Goal: Entertainment & Leisure: Consume media (video, audio)

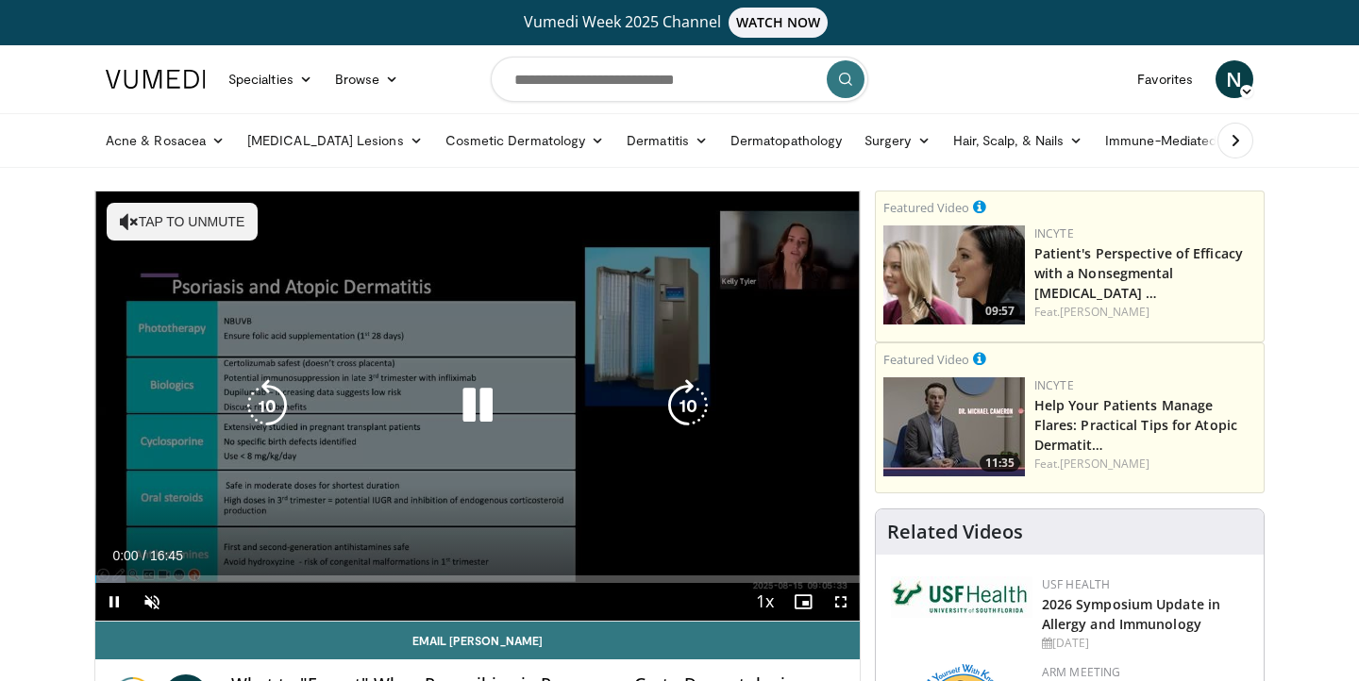
click at [181, 227] on button "Tap to unmute" at bounding box center [182, 222] width 151 height 38
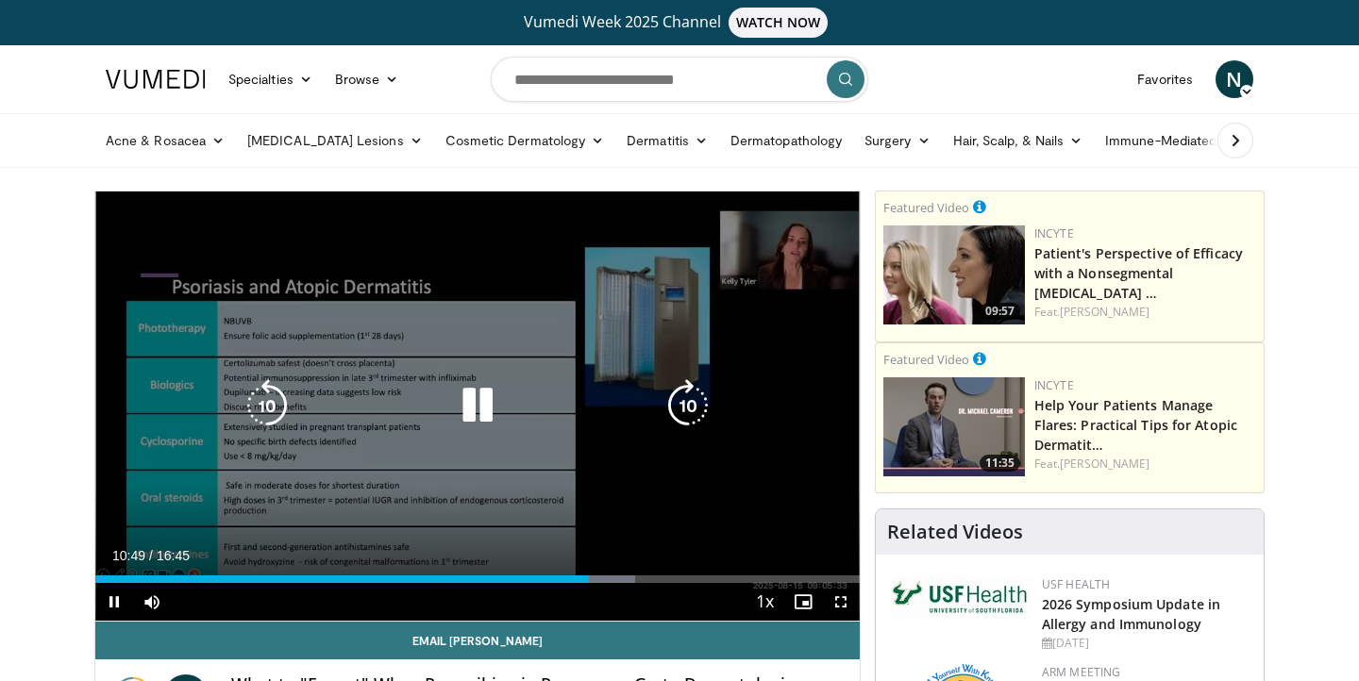
click at [684, 401] on icon "Video Player" at bounding box center [687, 405] width 53 height 53
click at [683, 415] on icon "Video Player" at bounding box center [687, 405] width 53 height 53
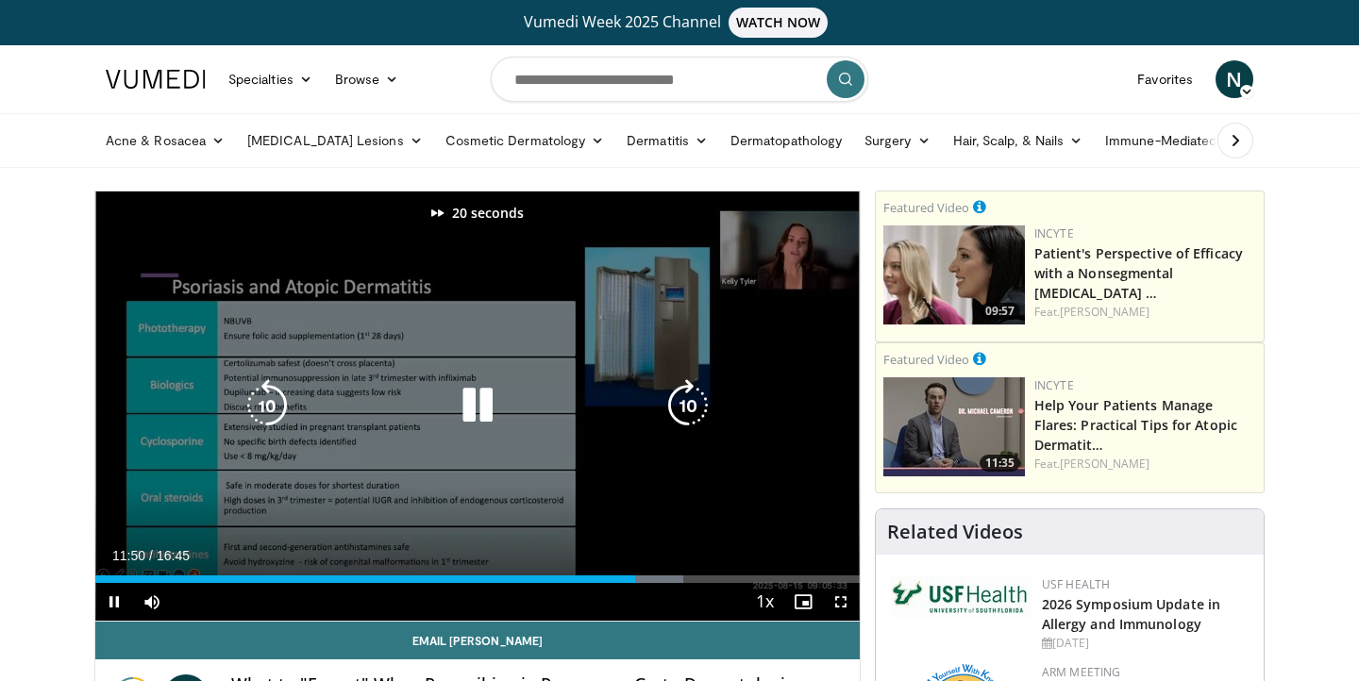
click at [683, 415] on icon "Video Player" at bounding box center [687, 405] width 53 height 53
click at [694, 410] on icon "Video Player" at bounding box center [687, 405] width 53 height 53
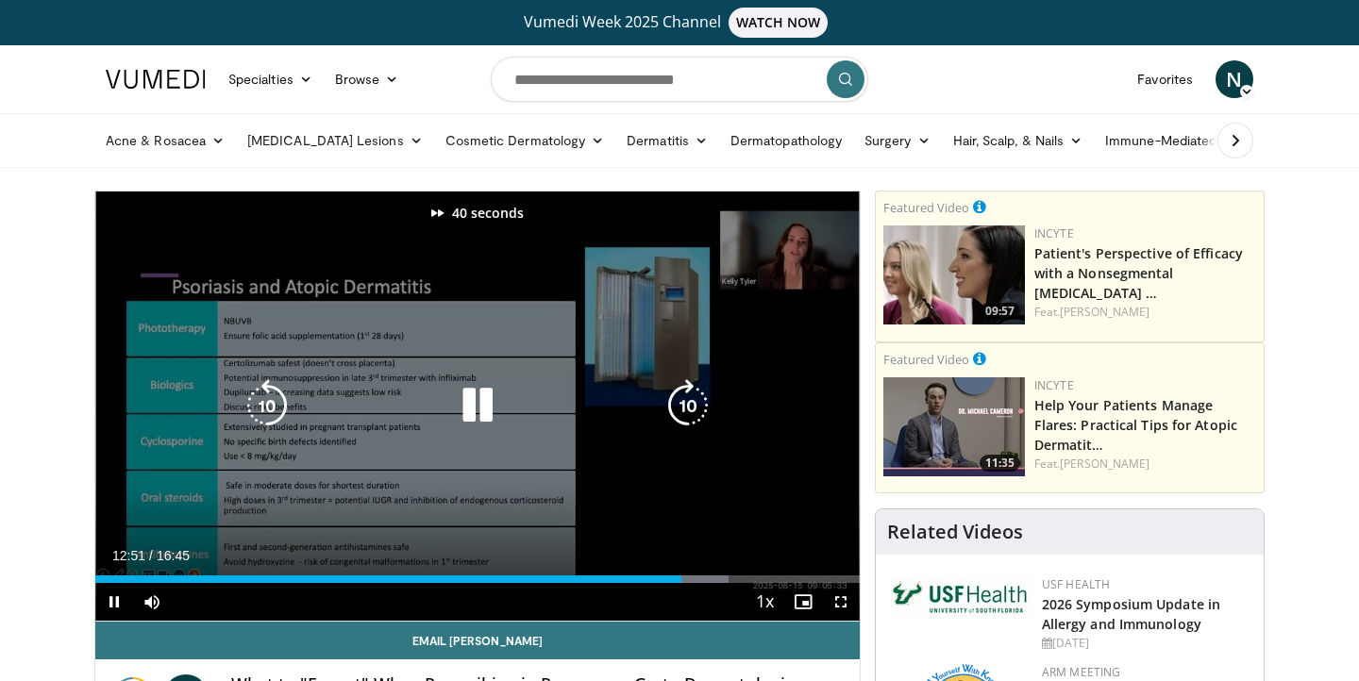
click at [694, 410] on icon "Video Player" at bounding box center [687, 405] width 53 height 53
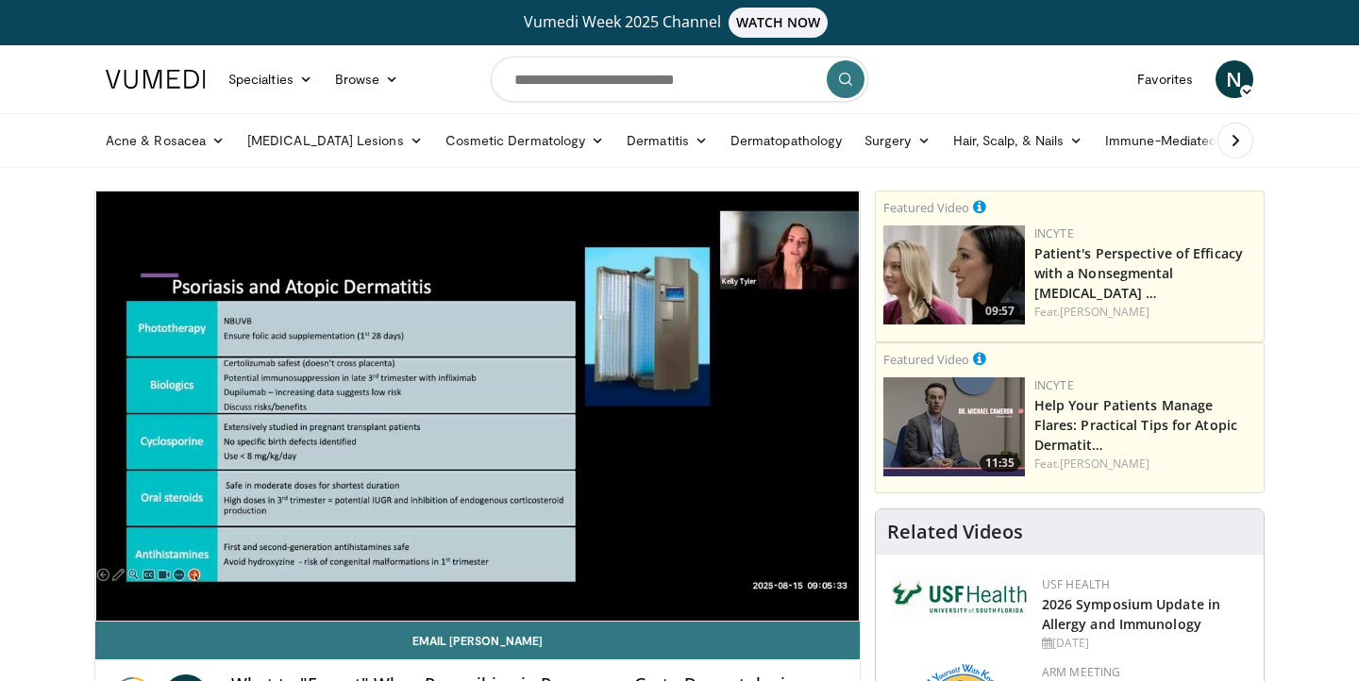
click at [694, 410] on div "70 seconds Tap to unmute" at bounding box center [477, 406] width 764 height 429
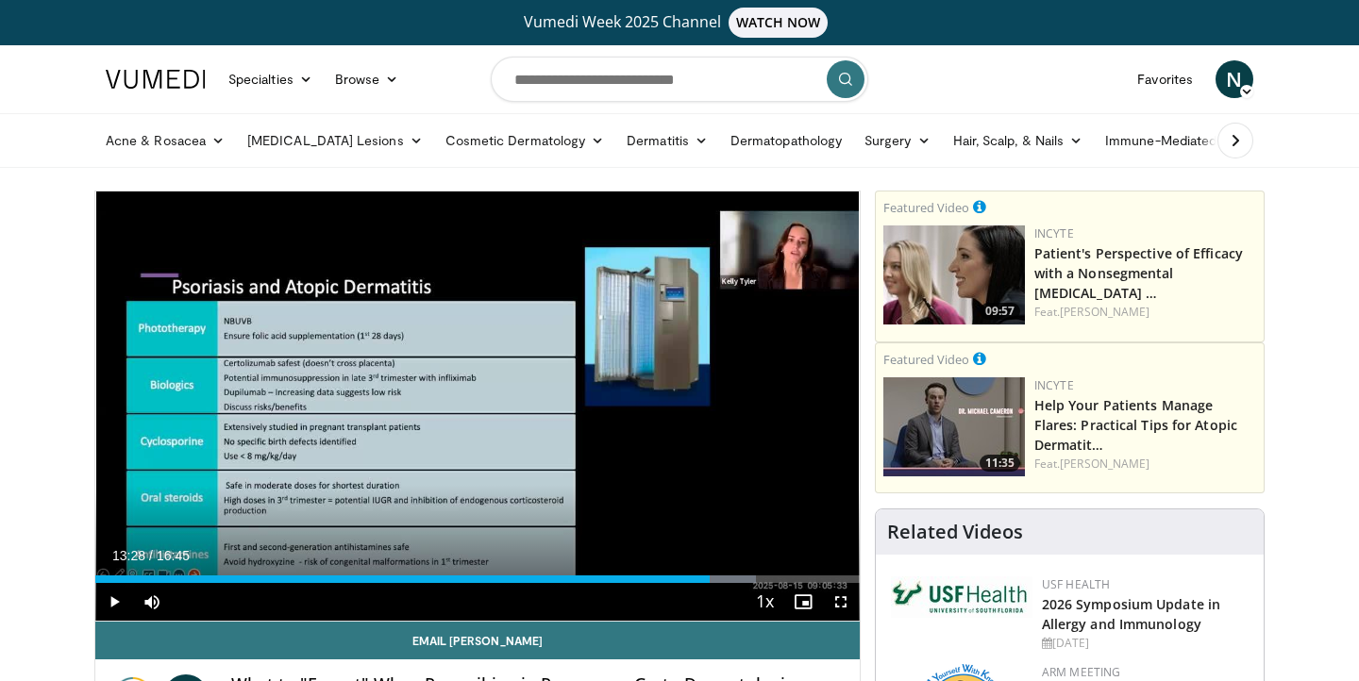
click at [694, 410] on div "70 seconds Tap to unmute" at bounding box center [477, 406] width 764 height 429
